Goal: Find specific page/section: Find specific page/section

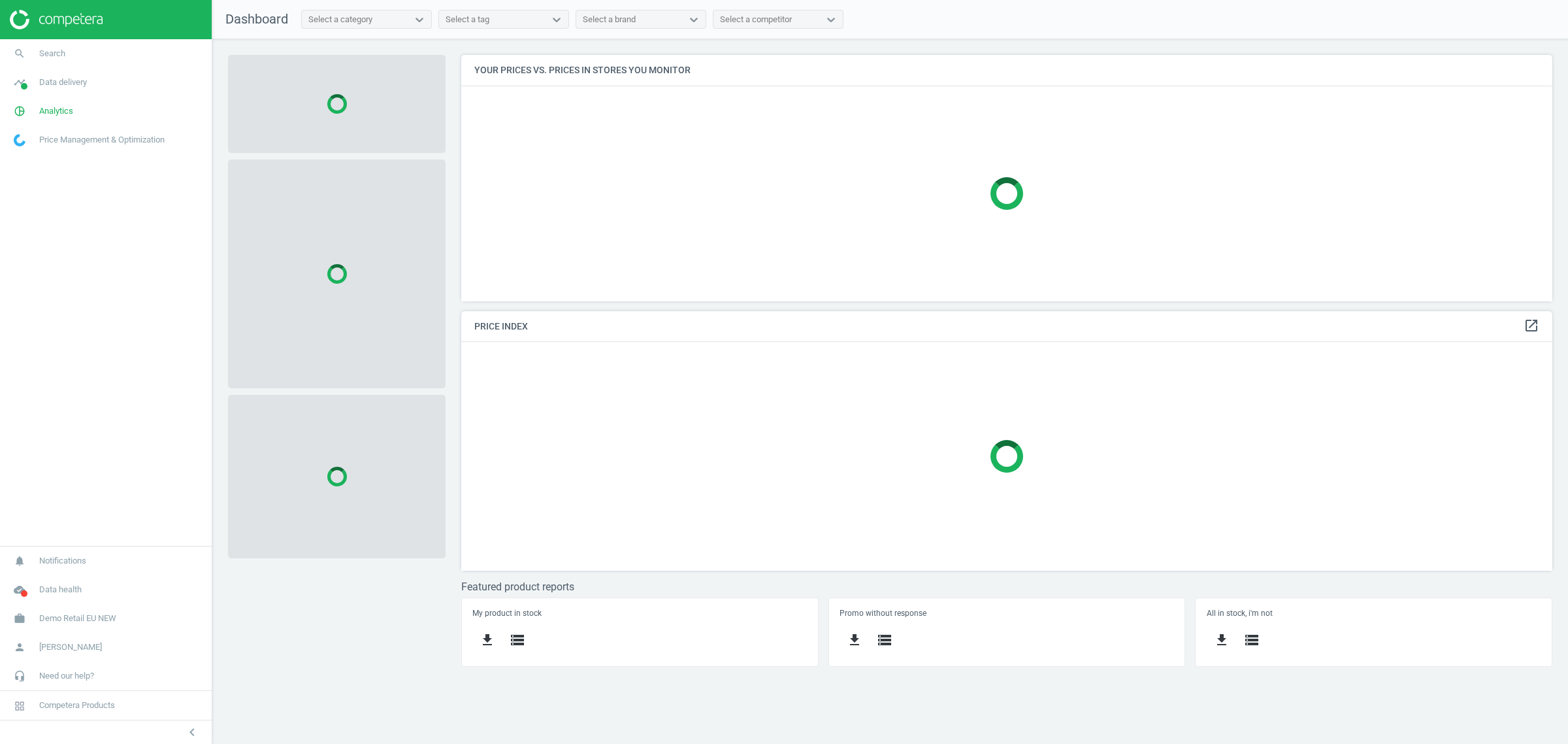
scroll to position [272, 1116]
click at [79, 618] on span "Demo Retail EU NEW" at bounding box center [78, 619] width 78 height 12
click at [41, 582] on span "Switch campaign" at bounding box center [43, 579] width 58 height 11
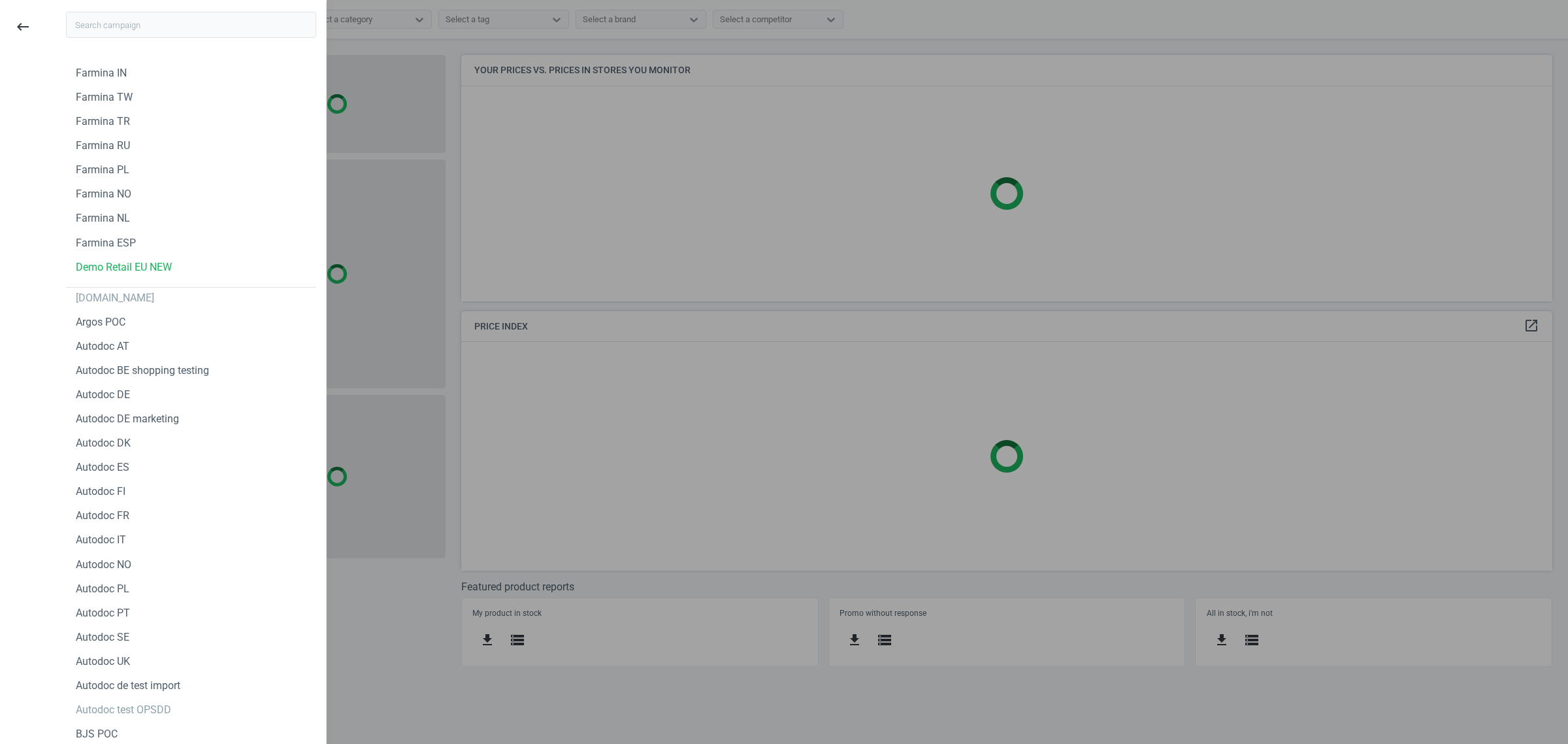
type input "n"
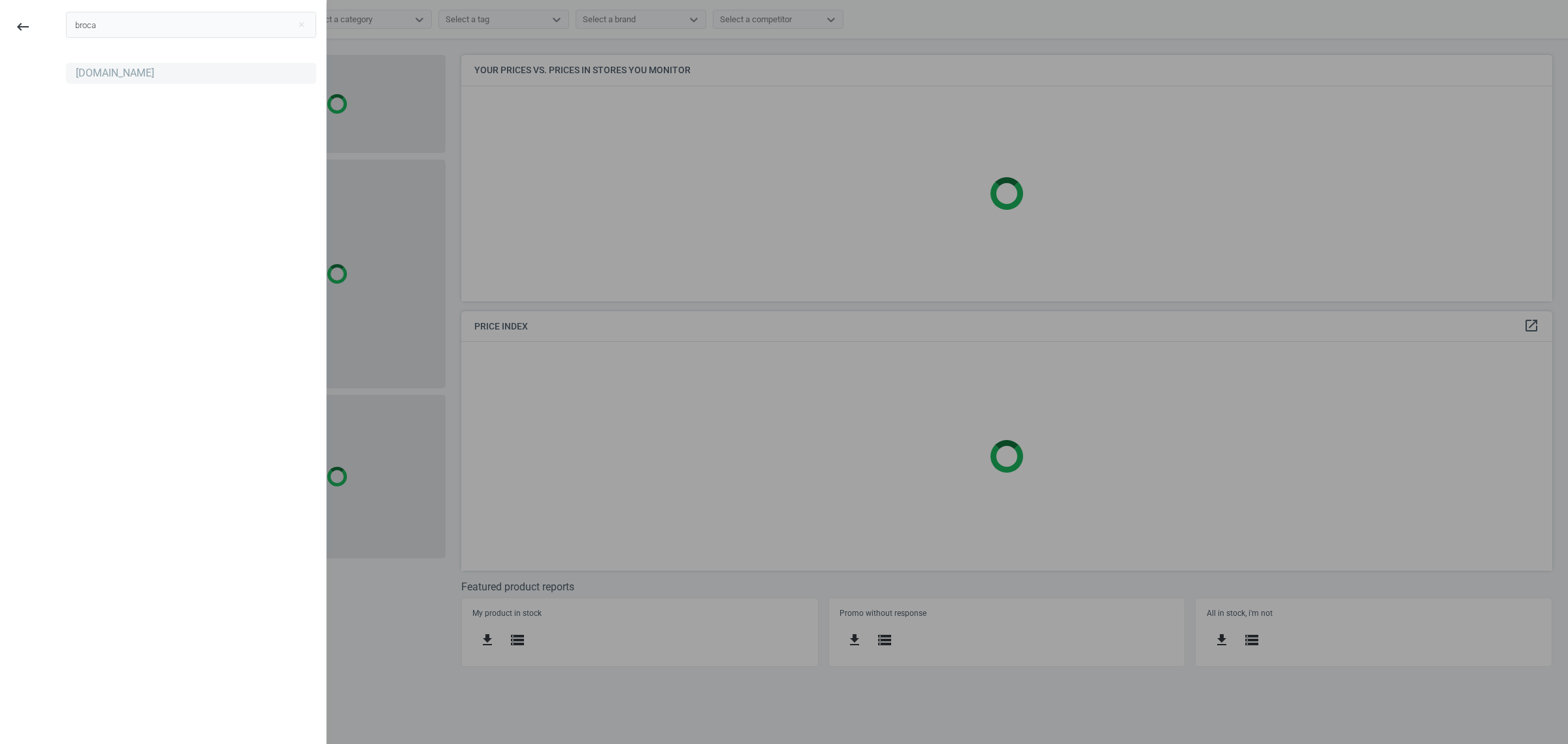
type input "broca"
click at [95, 67] on div "[DOMAIN_NAME]" at bounding box center [114, 73] width 79 height 14
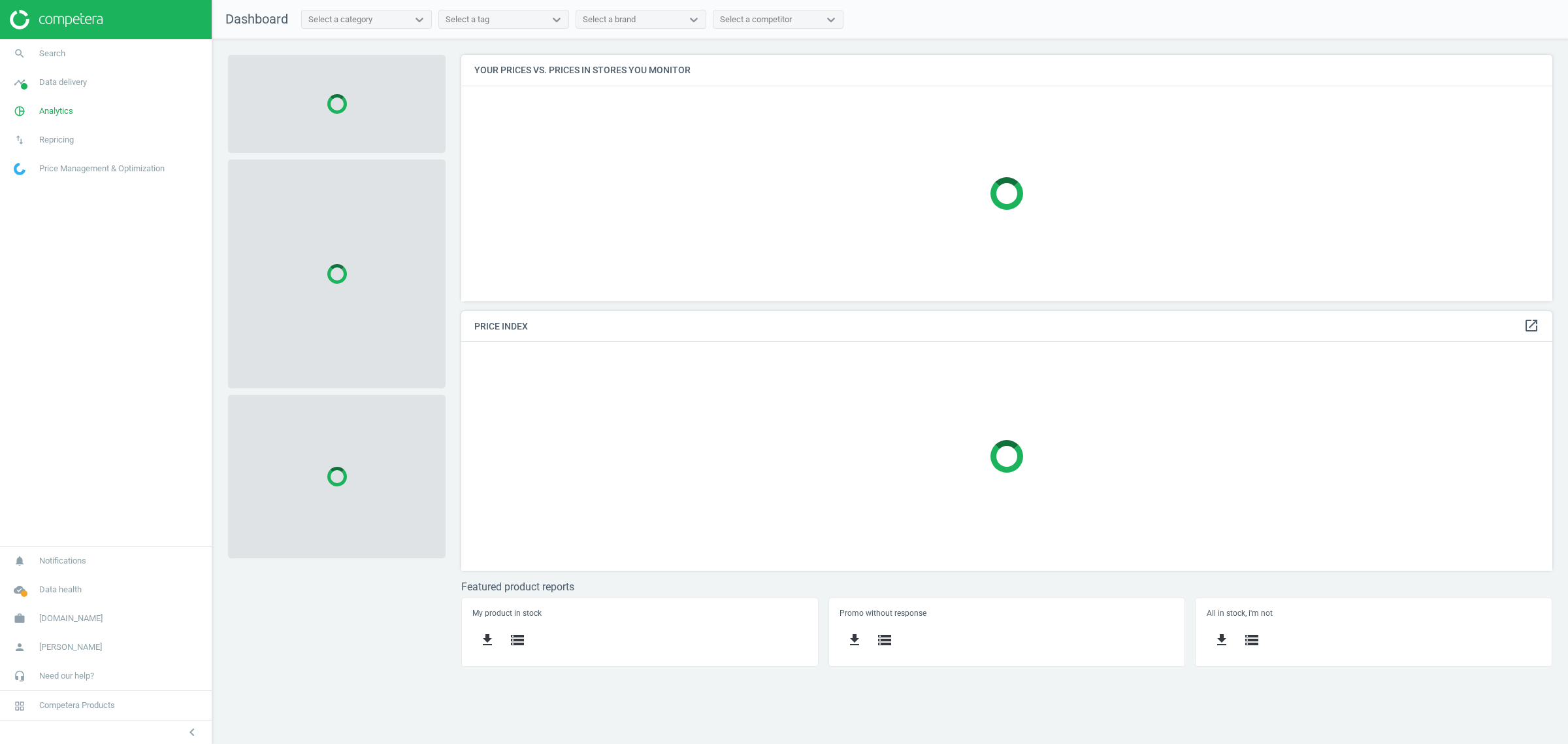
scroll to position [272, 1116]
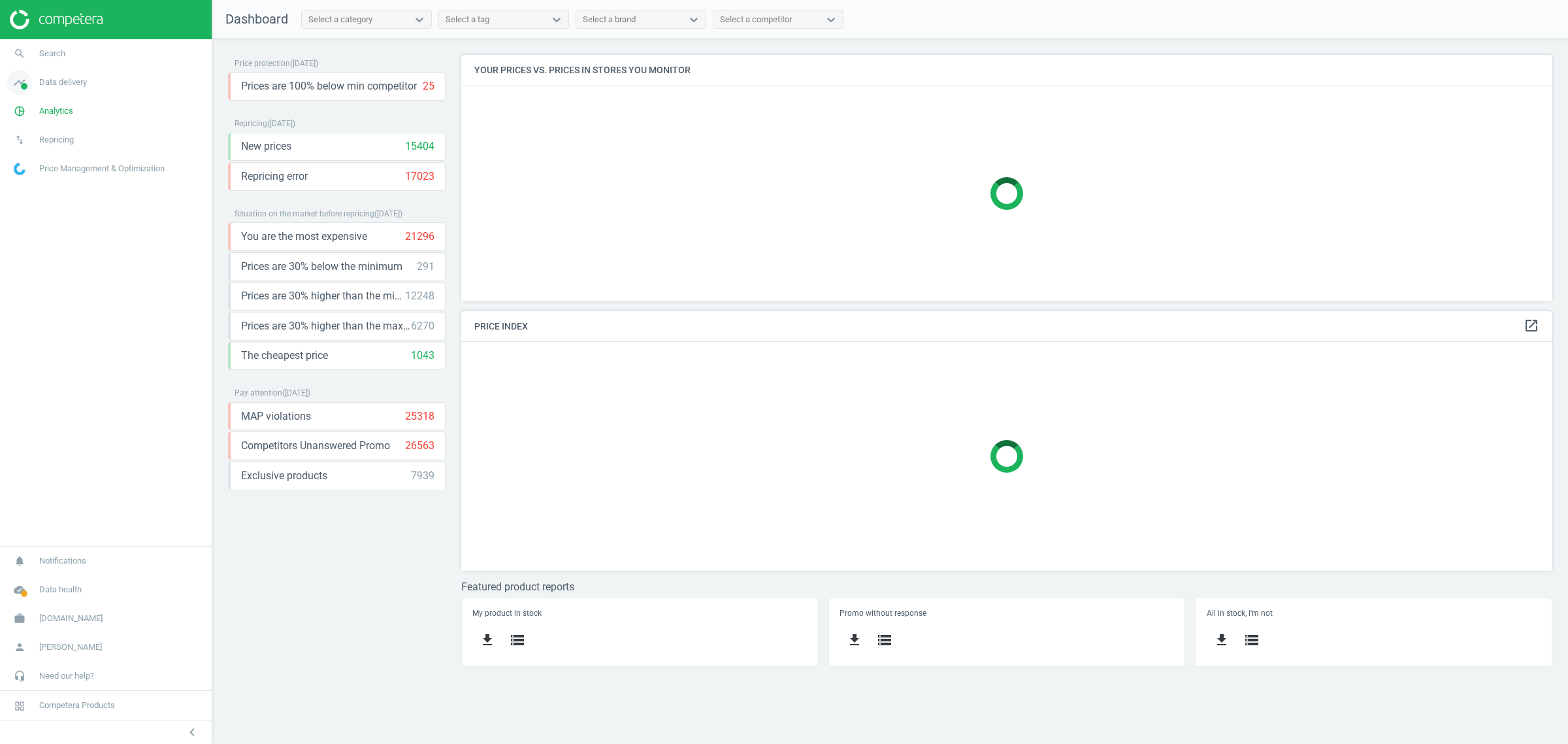
click at [72, 87] on span "Data delivery" at bounding box center [63, 83] width 48 height 12
click at [41, 279] on span "Analytics" at bounding box center [56, 277] width 34 height 12
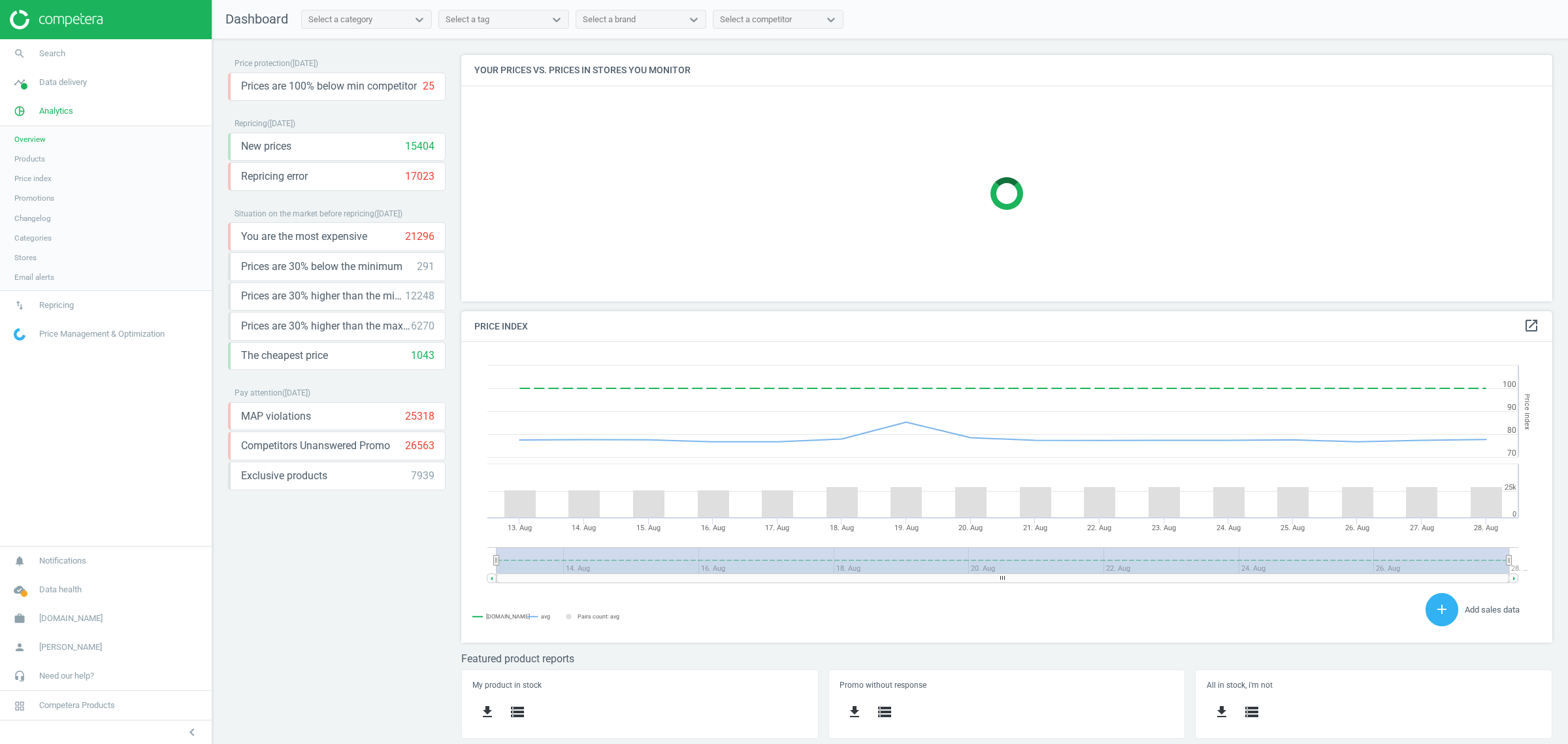
scroll to position [325, 1116]
click at [32, 157] on span "Products" at bounding box center [29, 158] width 31 height 11
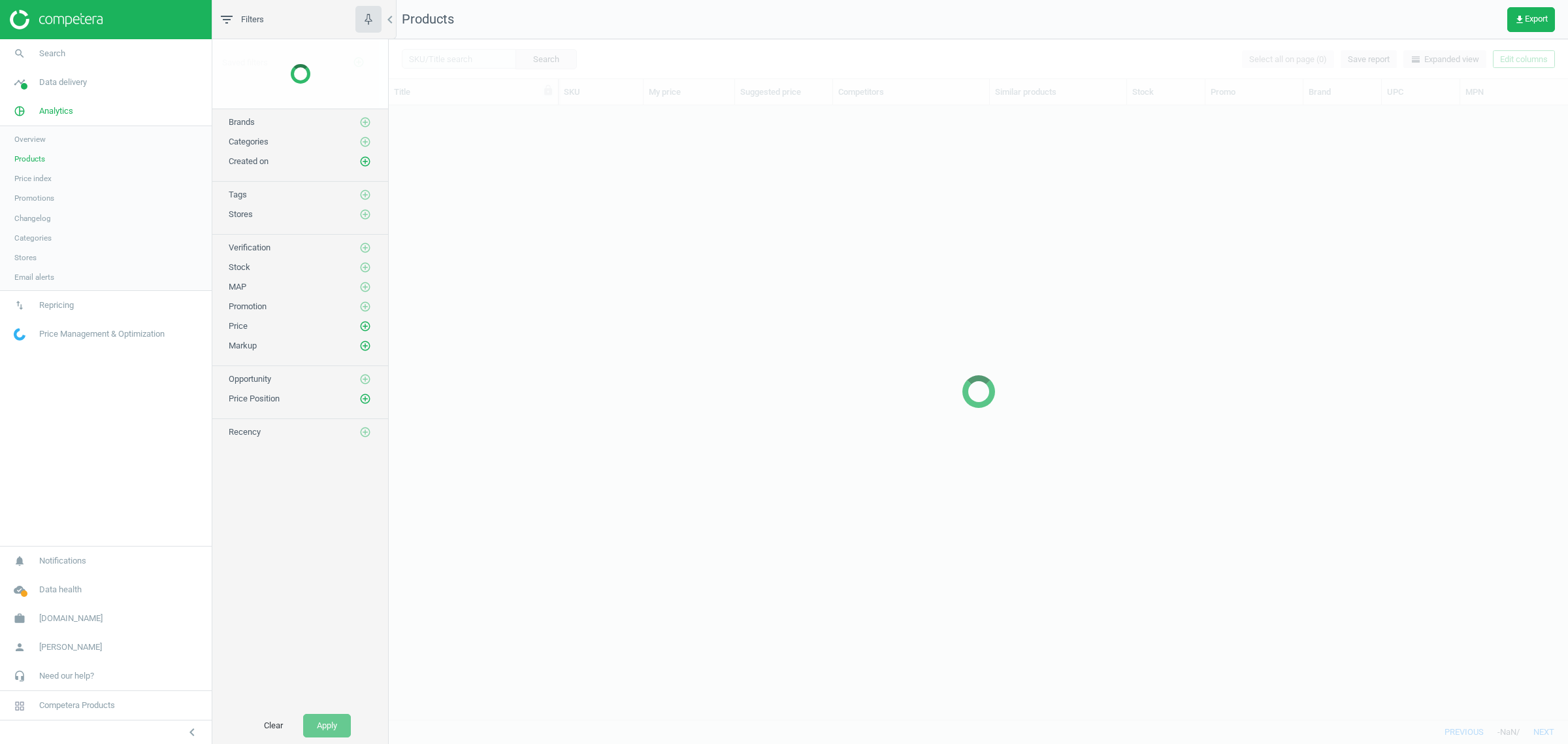
scroll to position [601, 1166]
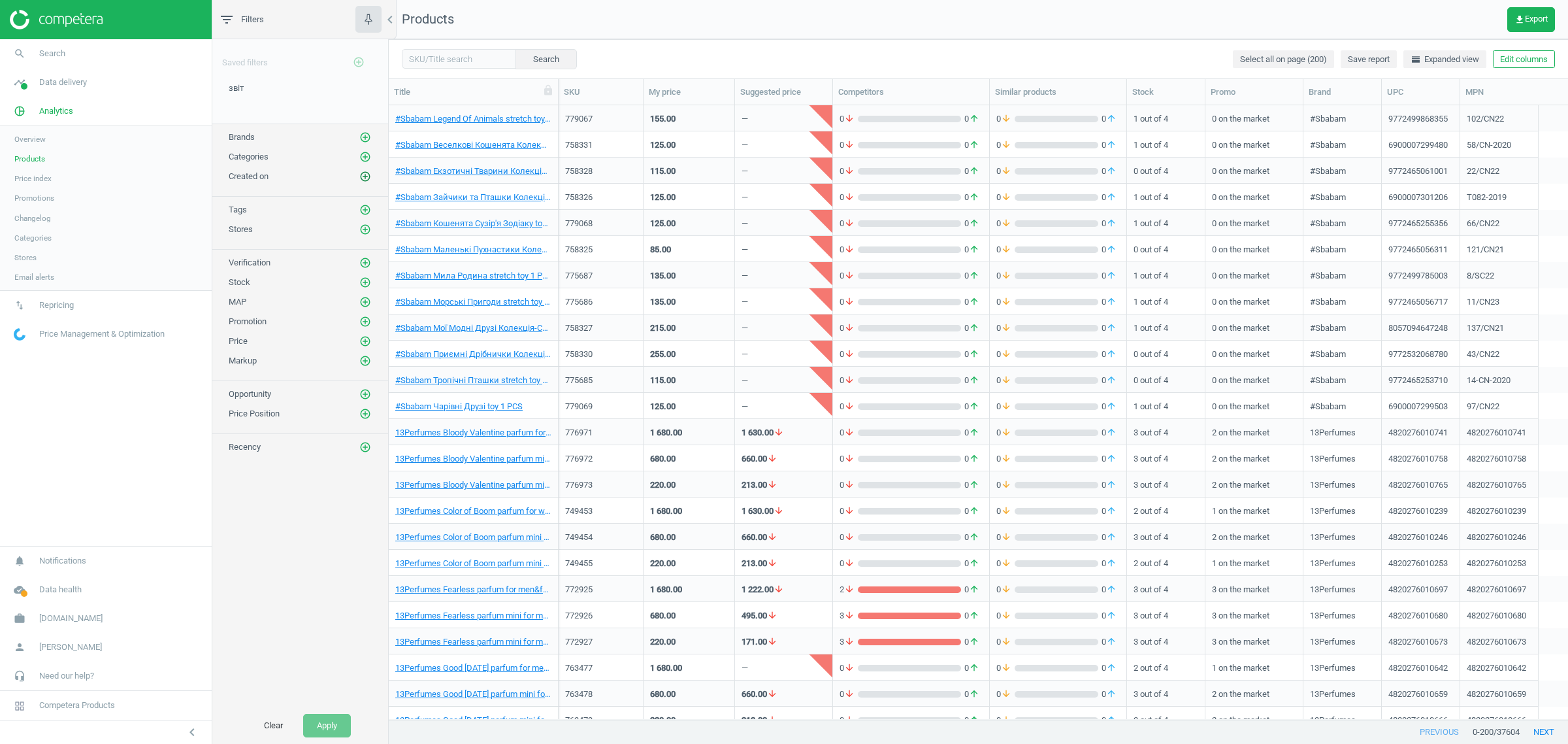
click at [363, 174] on icon "add_circle_outline" at bounding box center [365, 176] width 12 height 12
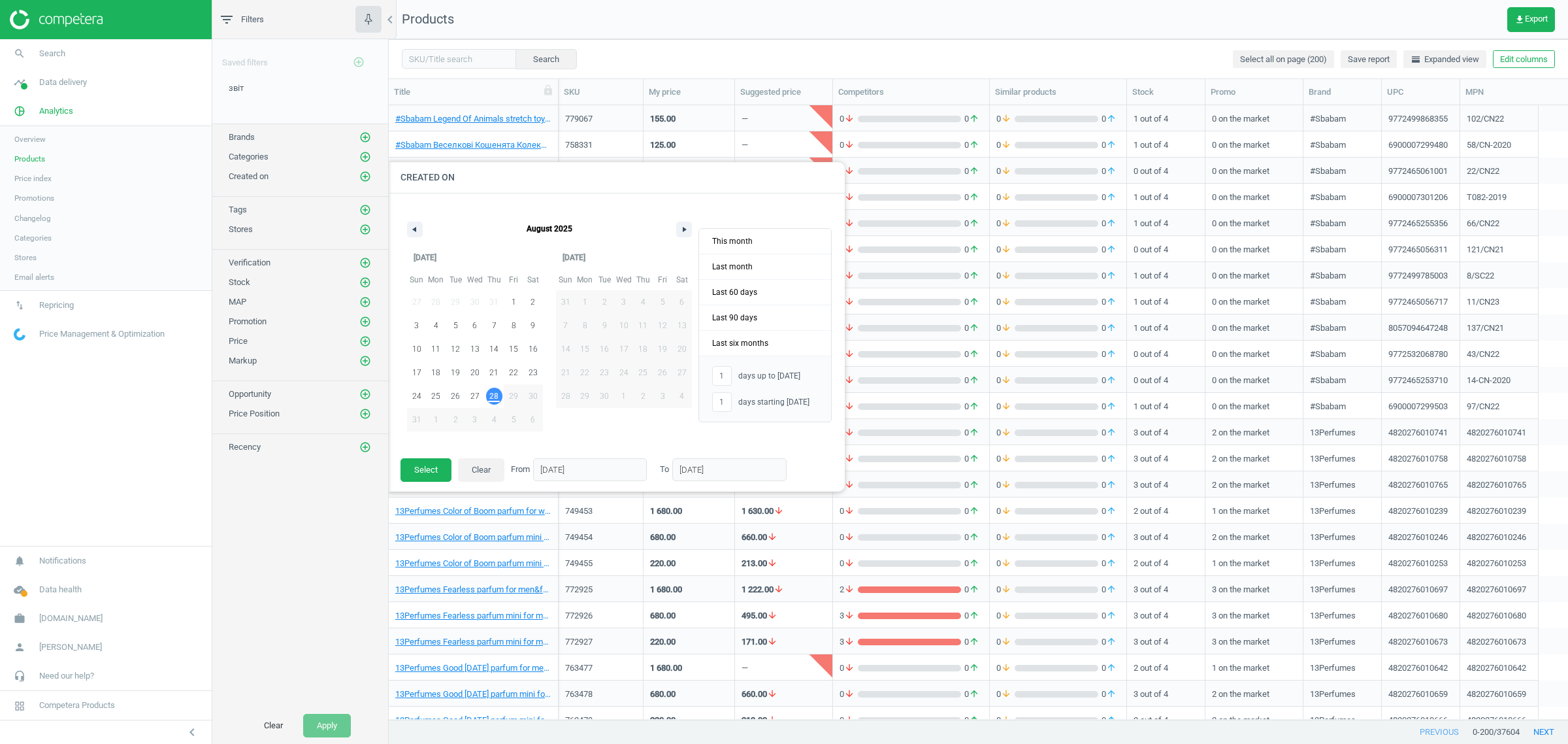
click at [493, 394] on span "28" at bounding box center [493, 396] width 9 height 24
click at [494, 393] on span "28" at bounding box center [493, 396] width 9 height 24
click at [425, 471] on button "Select" at bounding box center [426, 470] width 51 height 24
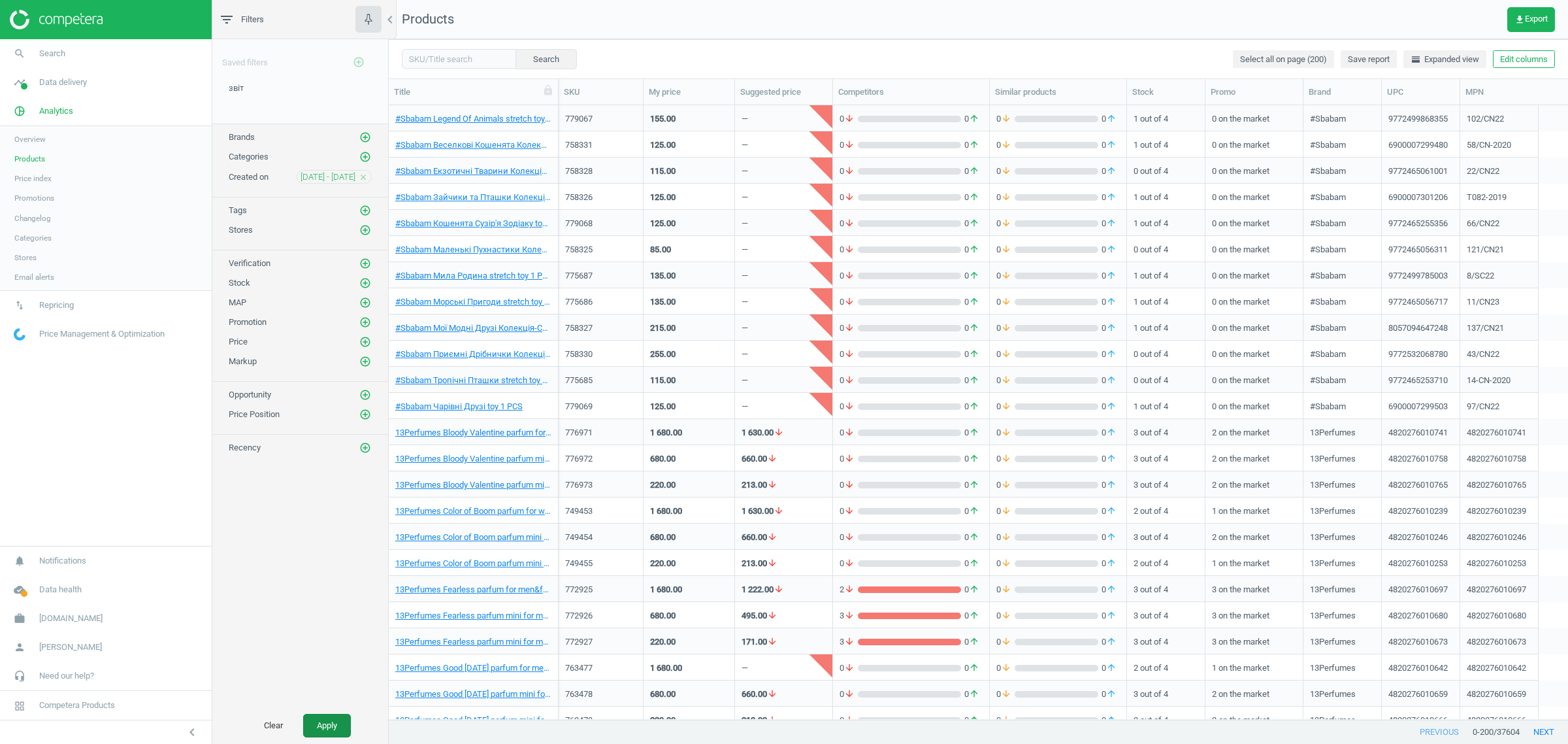
click at [338, 725] on button "Apply" at bounding box center [327, 725] width 48 height 24
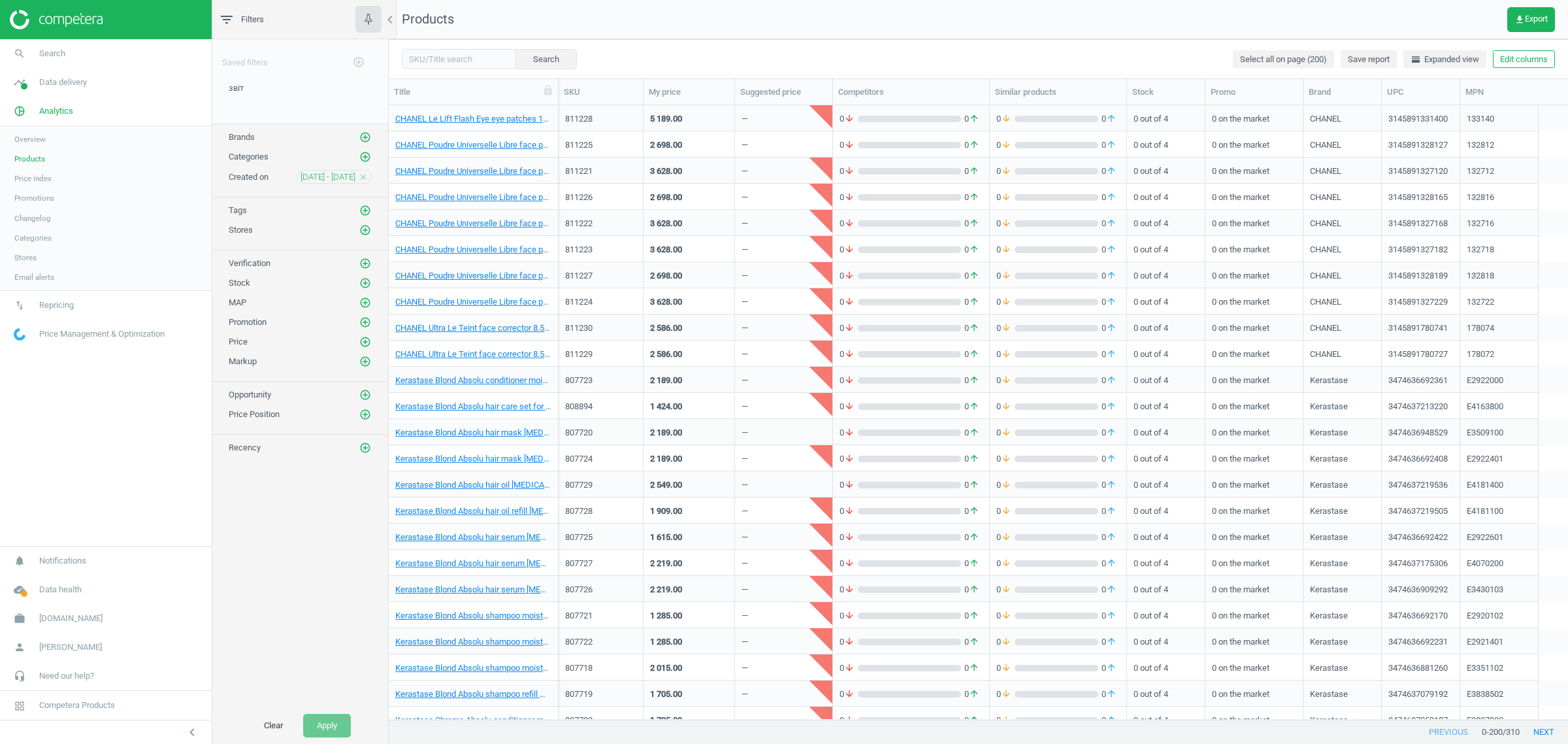
click at [313, 180] on span "[DATE] - [DATE]" at bounding box center [327, 177] width 55 height 12
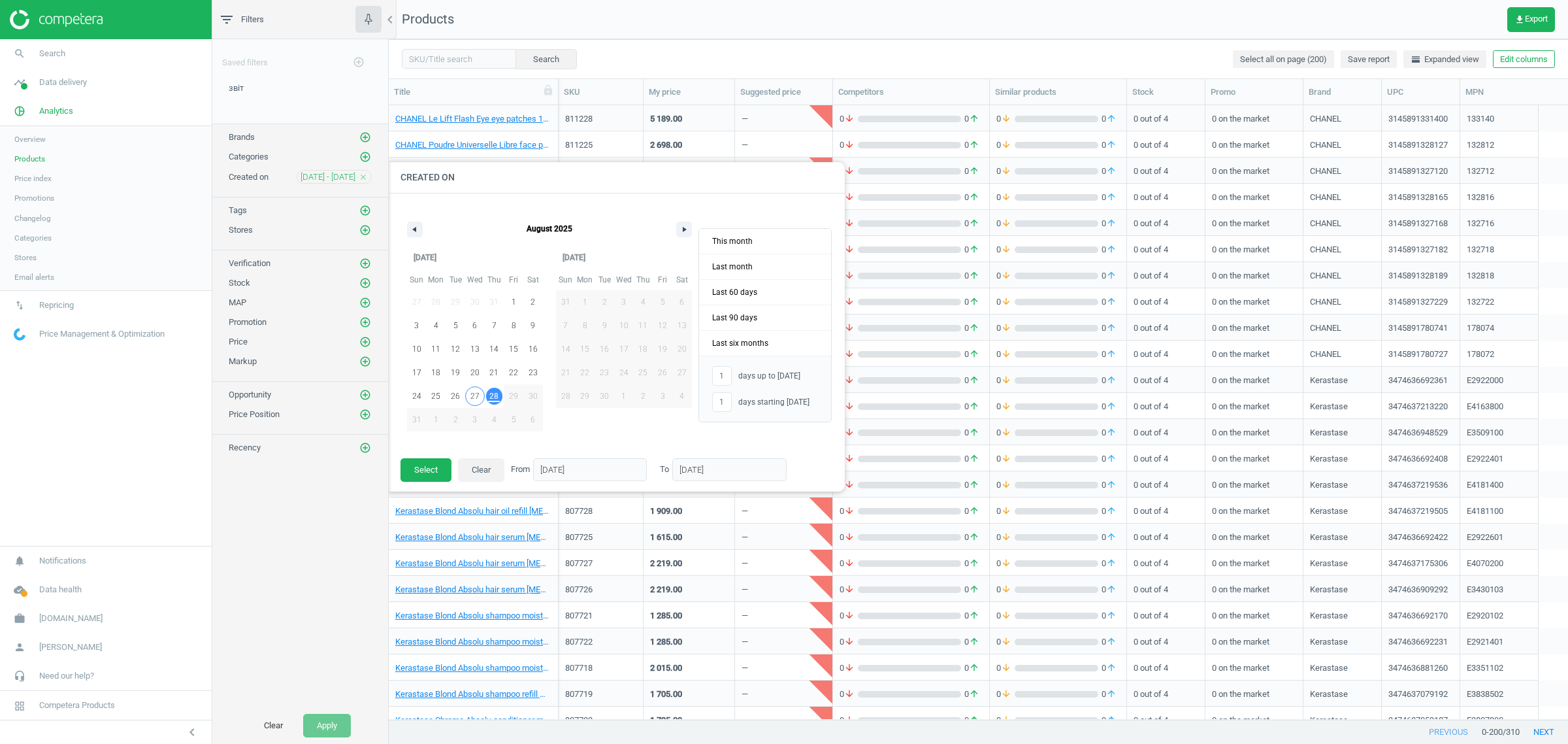
click at [479, 396] on span "27" at bounding box center [475, 396] width 20 height 17
type input "-"
type input "[DATE]"
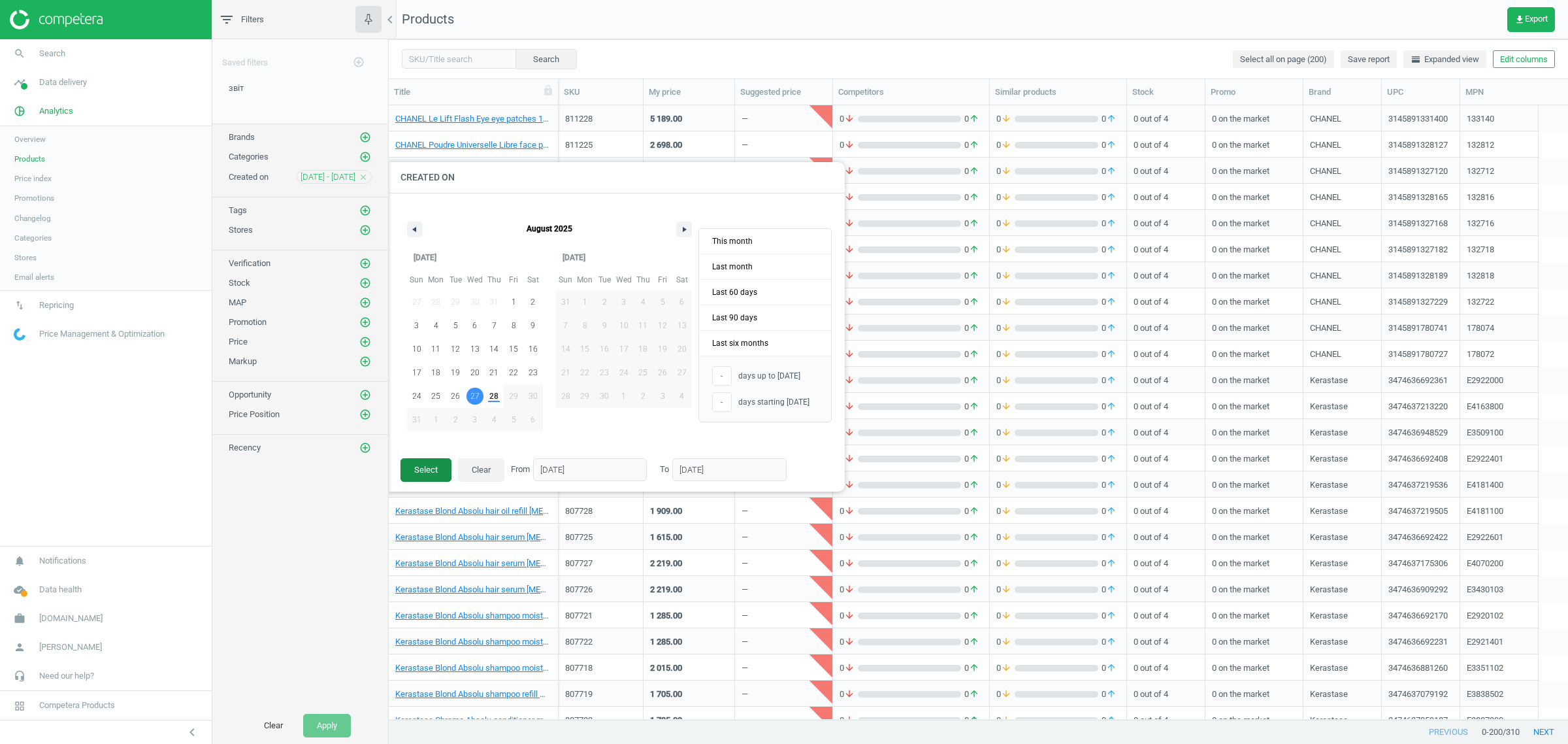
click at [430, 475] on button "Select" at bounding box center [426, 470] width 51 height 24
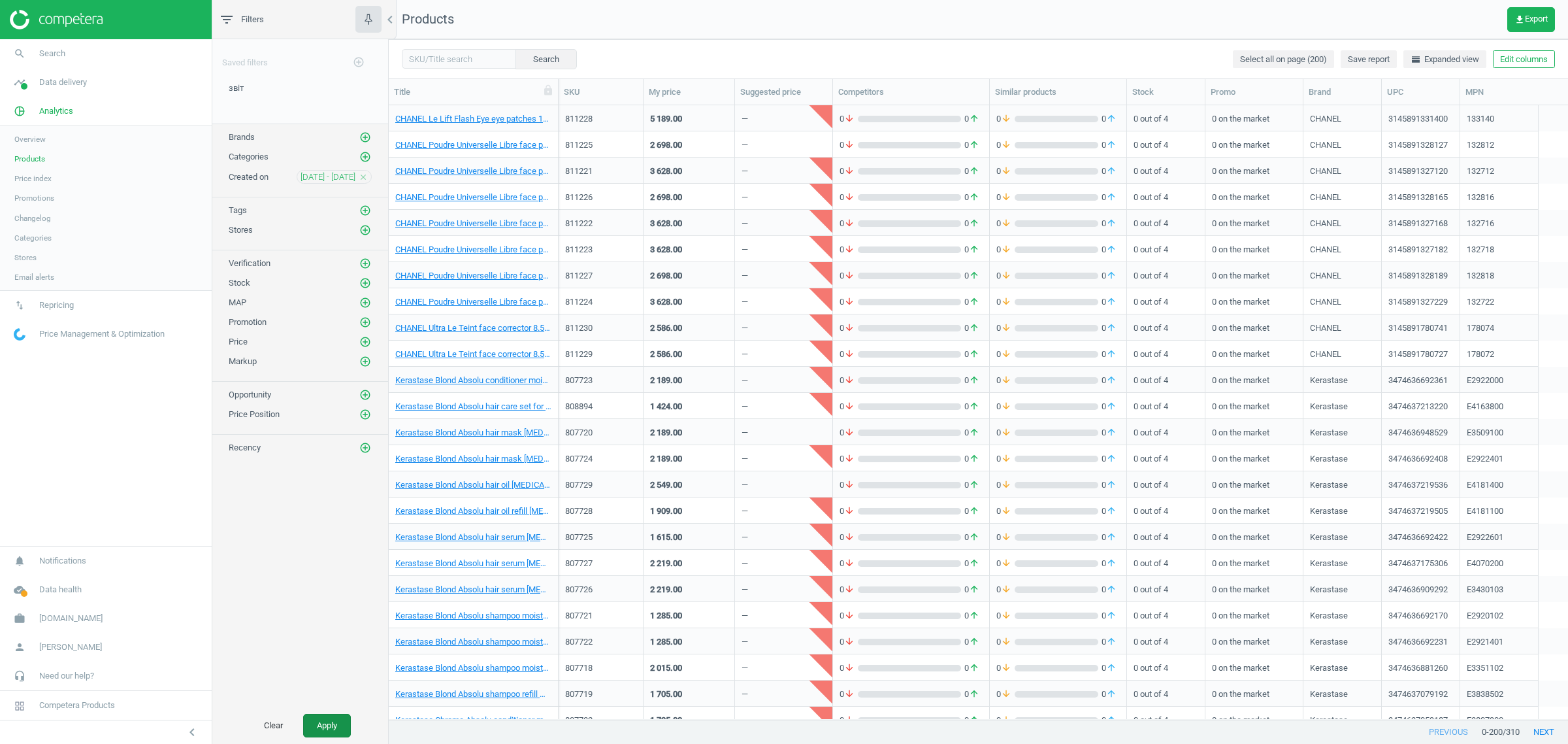
click at [337, 723] on button "Apply" at bounding box center [327, 725] width 48 height 24
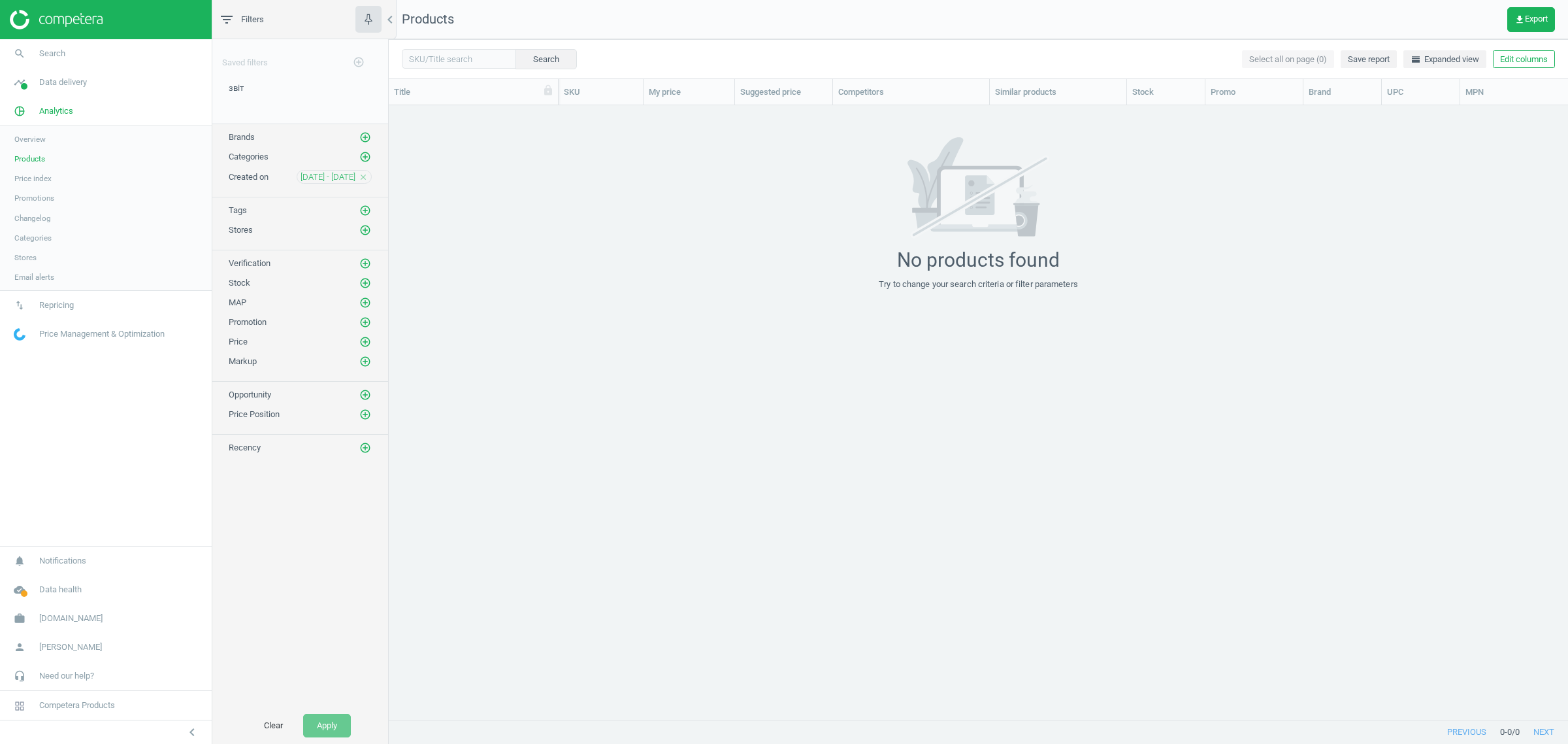
click at [347, 174] on span "[DATE] - [DATE]" at bounding box center [327, 177] width 55 height 12
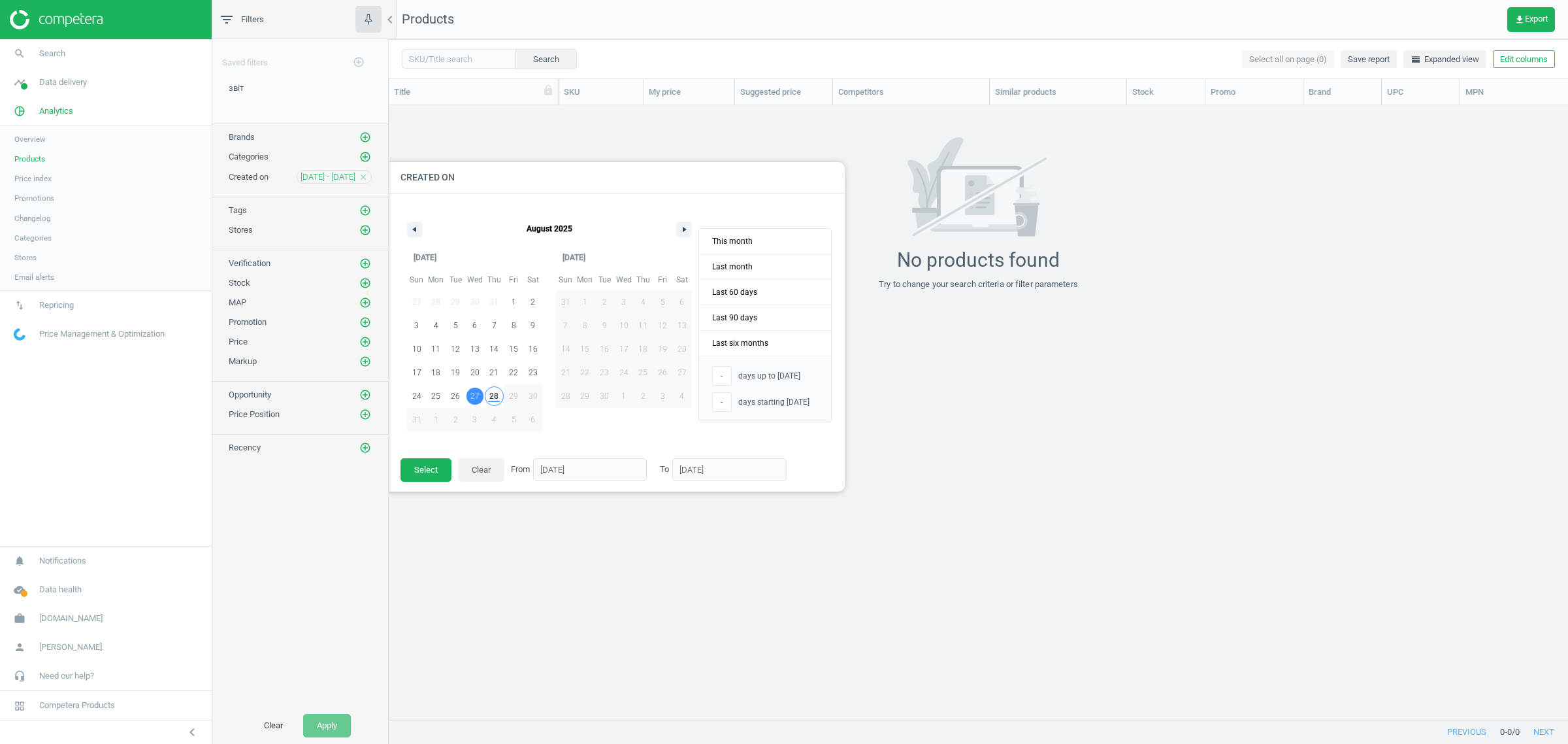
click at [489, 393] on span "28" at bounding box center [493, 396] width 9 height 24
type input "1"
type input "[DATE]"
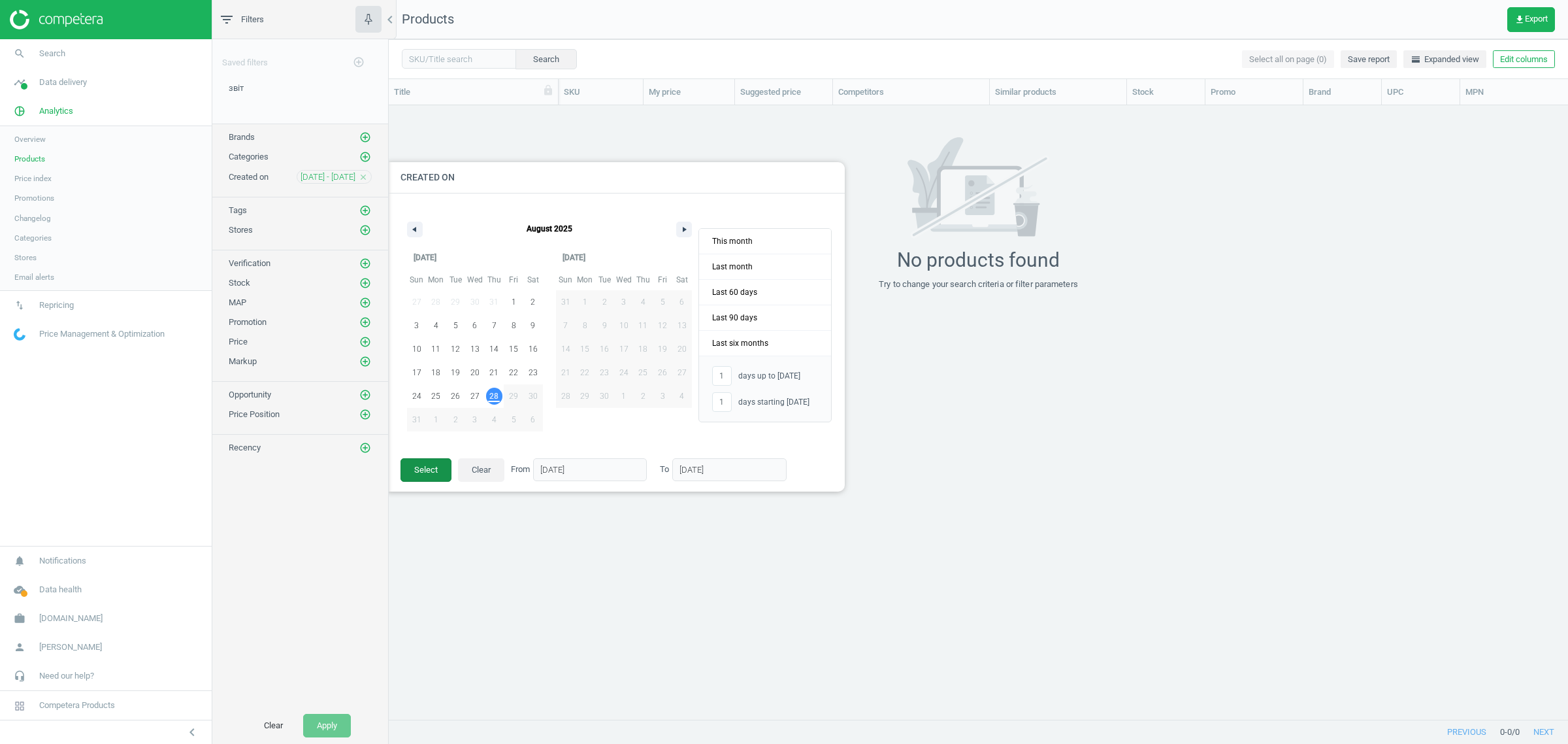
click at [436, 471] on button "Select" at bounding box center [426, 470] width 51 height 24
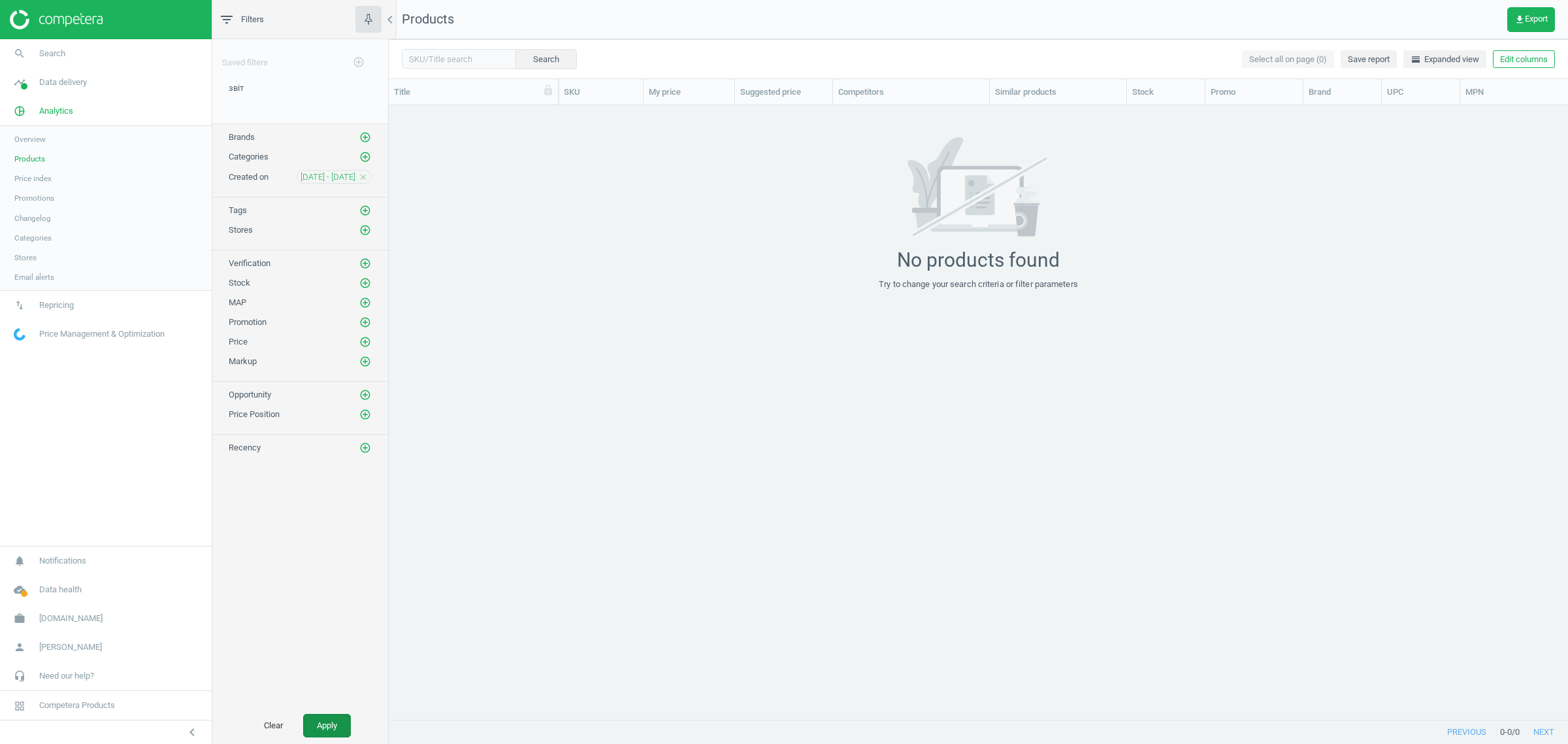
click at [326, 730] on button "Apply" at bounding box center [327, 725] width 48 height 24
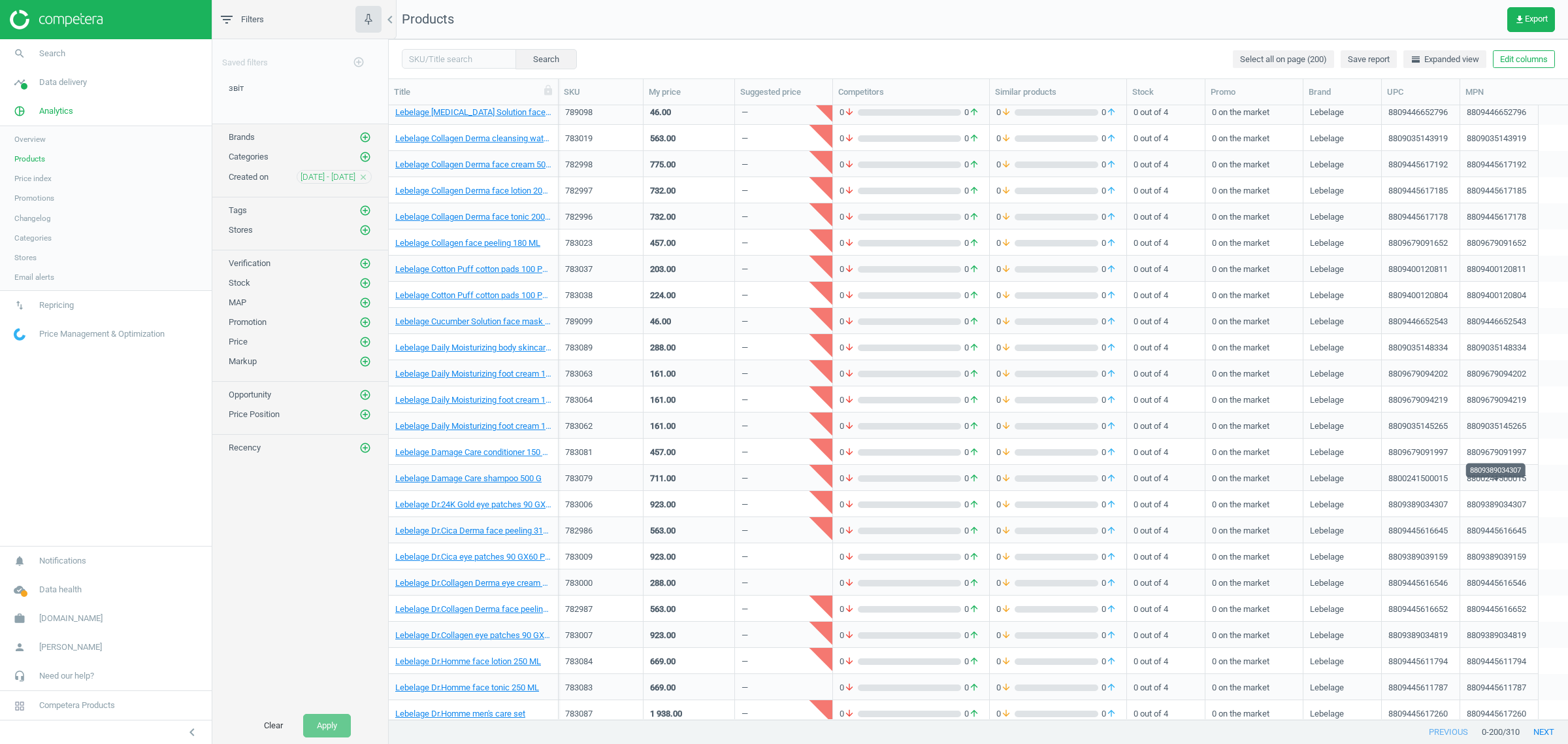
scroll to position [4614, 0]
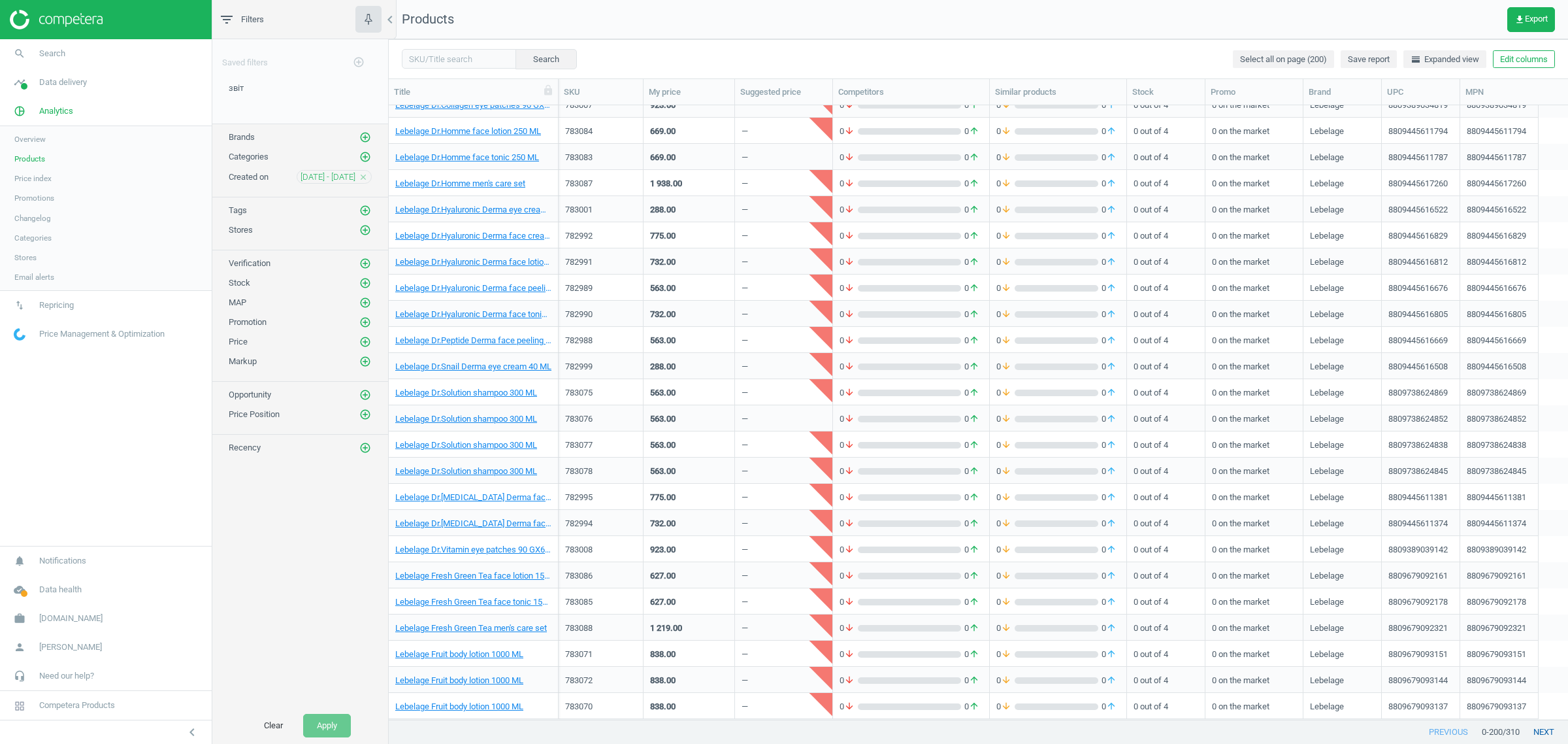
click at [1539, 736] on button "next" at bounding box center [1543, 732] width 49 height 24
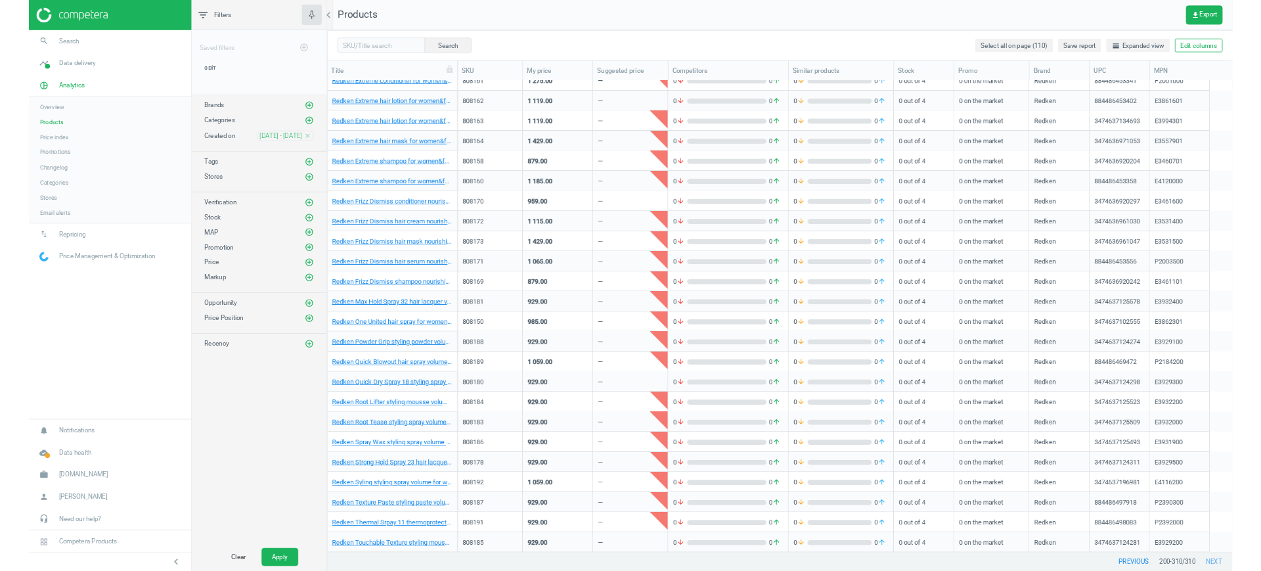
scroll to position [2274, 0]
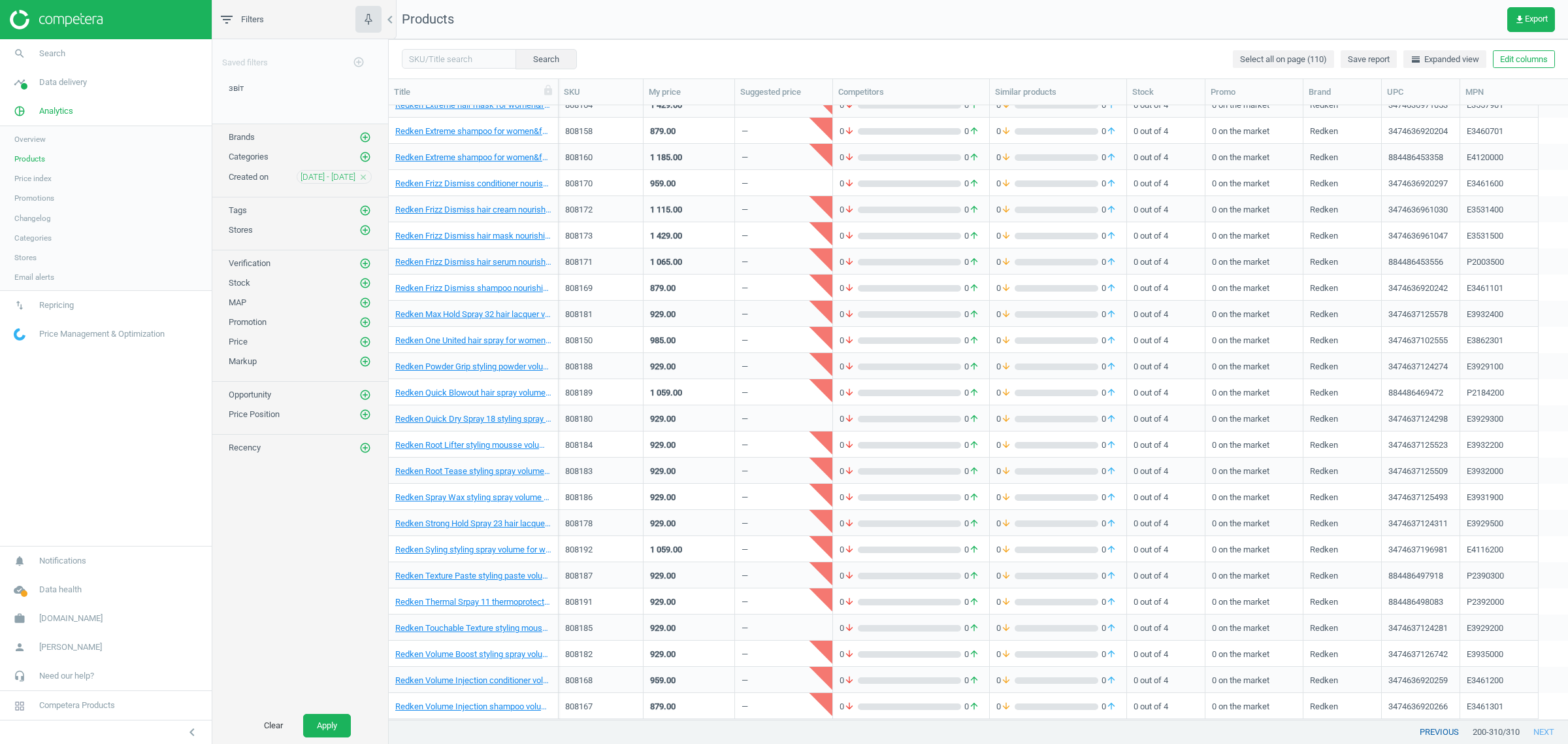
click at [1435, 727] on button "previous" at bounding box center [1439, 732] width 67 height 24
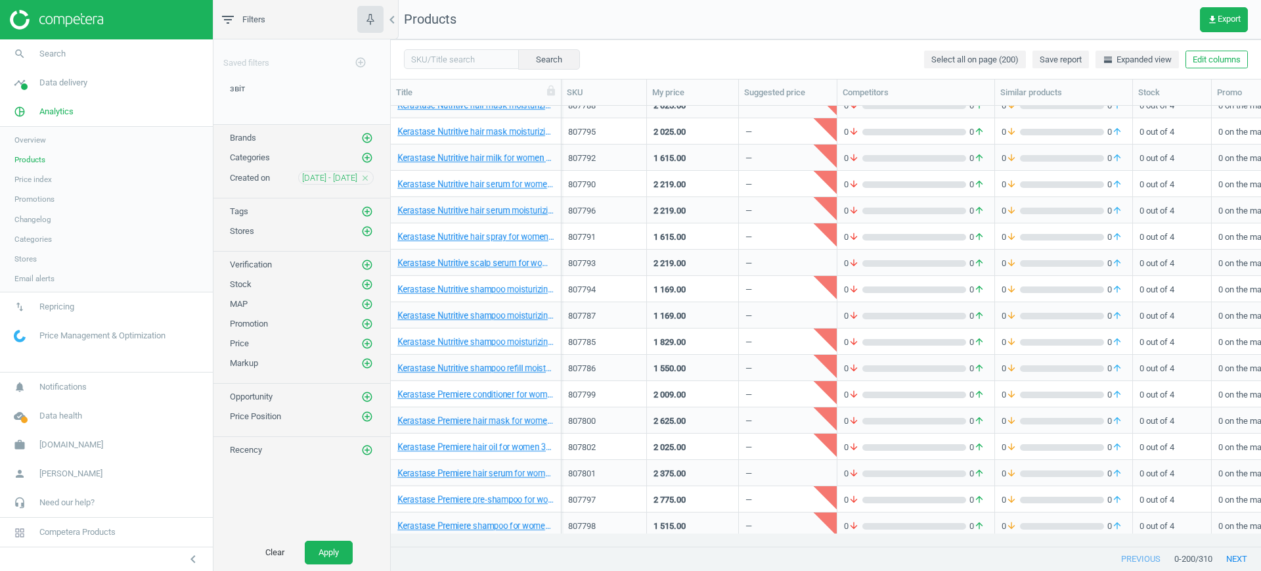
scroll to position [415, 858]
